Goal: Task Accomplishment & Management: Manage account settings

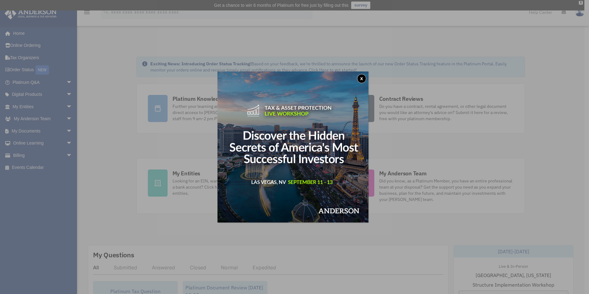
click at [63, 131] on div "x" at bounding box center [294, 147] width 589 height 294
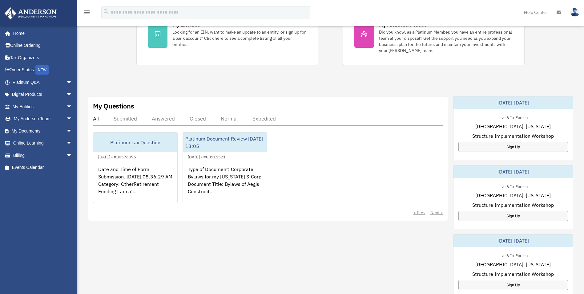
scroll to position [154, 0]
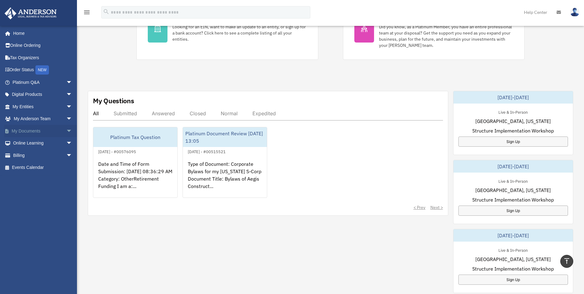
click at [66, 130] on span "arrow_drop_down" at bounding box center [72, 131] width 12 height 13
click at [66, 203] on span "arrow_drop_down" at bounding box center [72, 204] width 12 height 13
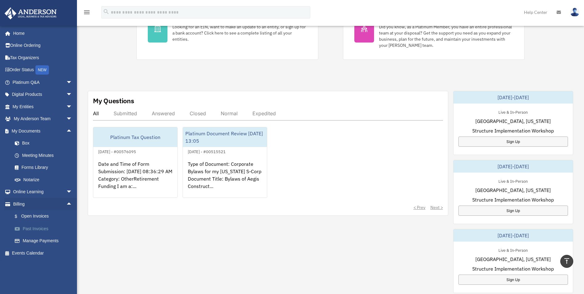
click at [38, 227] on link "Past Invoices" at bounding box center [45, 228] width 73 height 12
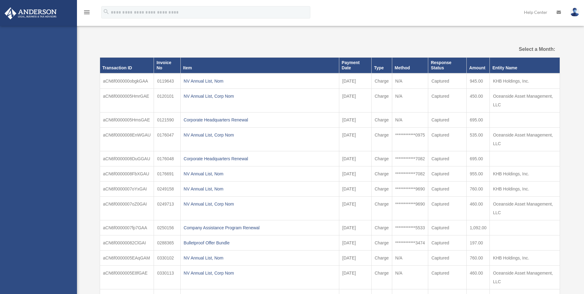
select select
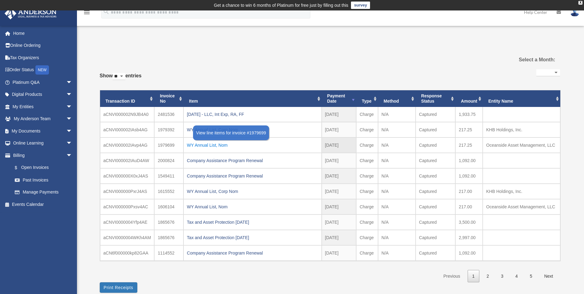
click at [212, 145] on div "WY Annual List, Nom" at bounding box center [252, 145] width 131 height 9
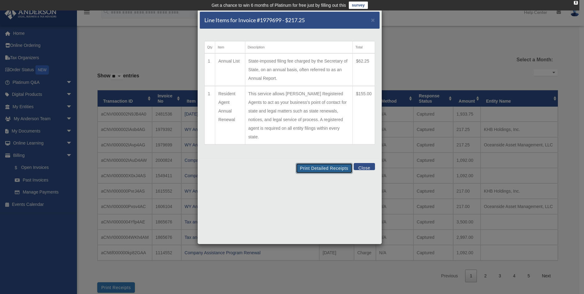
click at [323, 163] on button "Print Detailed Receipts" at bounding box center [324, 168] width 56 height 10
click at [367, 163] on button "Close" at bounding box center [364, 166] width 21 height 7
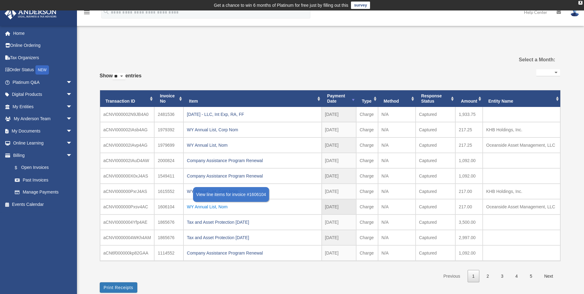
click at [218, 207] on div "WY Annual List, Nom" at bounding box center [252, 206] width 131 height 9
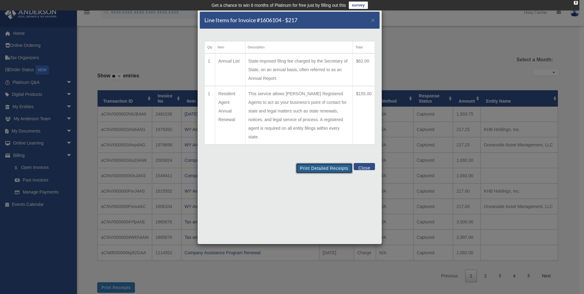
click at [319, 163] on button "Print Detailed Receipts" at bounding box center [324, 168] width 56 height 10
click at [372, 19] on span "×" at bounding box center [373, 19] width 4 height 7
